Goal: Task Accomplishment & Management: Manage account settings

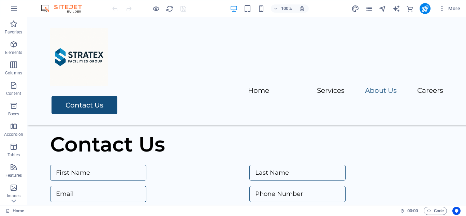
scroll to position [1395, 0]
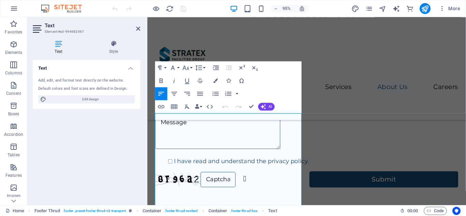
scroll to position [1381, 0]
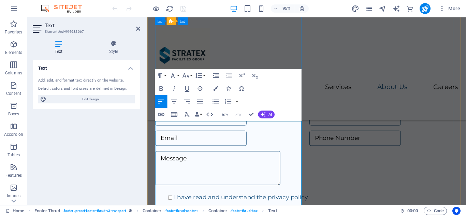
scroll to position [1401, 0]
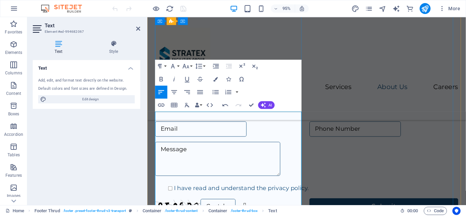
click at [353, 81] on div "Menu Home Services About Us Careers Contact Us" at bounding box center [316, 71] width 336 height 108
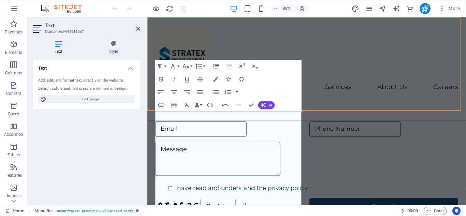
scroll to position [1382, 0]
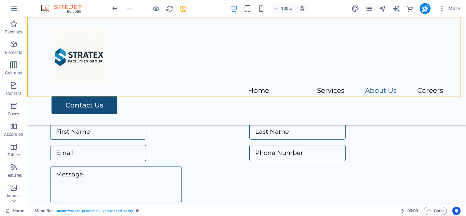
click at [343, 78] on div "Menu Home Services About Us Careers Contact Us" at bounding box center [246, 71] width 439 height 108
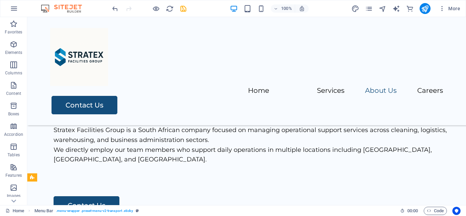
scroll to position [724, 0]
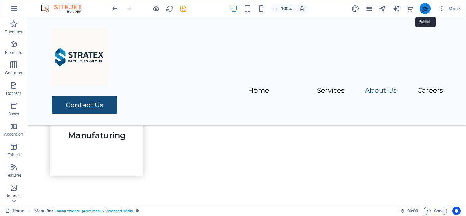
click at [426, 6] on icon "publish" at bounding box center [425, 9] width 8 height 8
checkbox input "false"
